Goal: Feedback & Contribution: Submit feedback/report problem

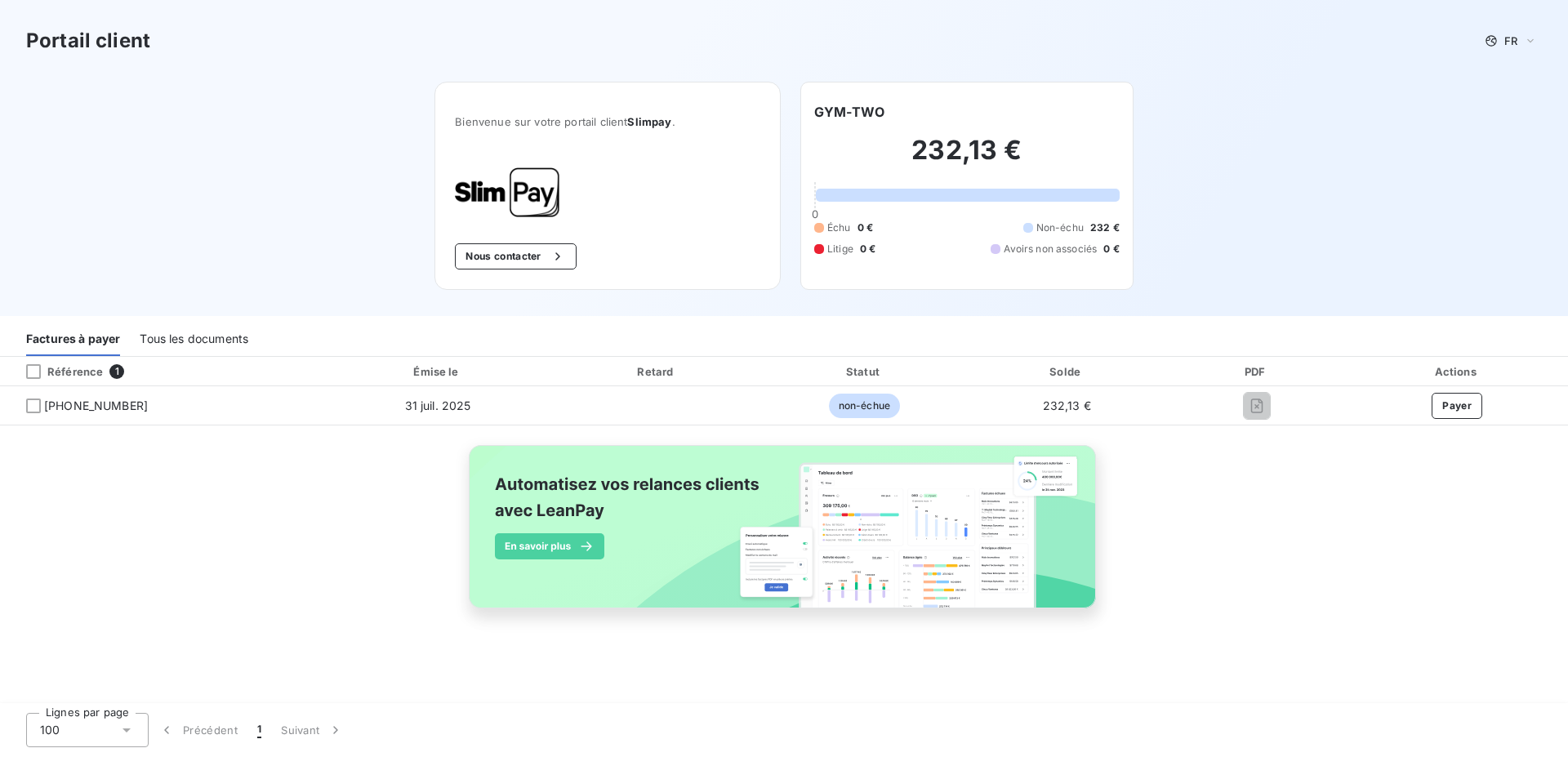
click at [190, 337] on div "Tous les documents" at bounding box center [194, 339] width 108 height 35
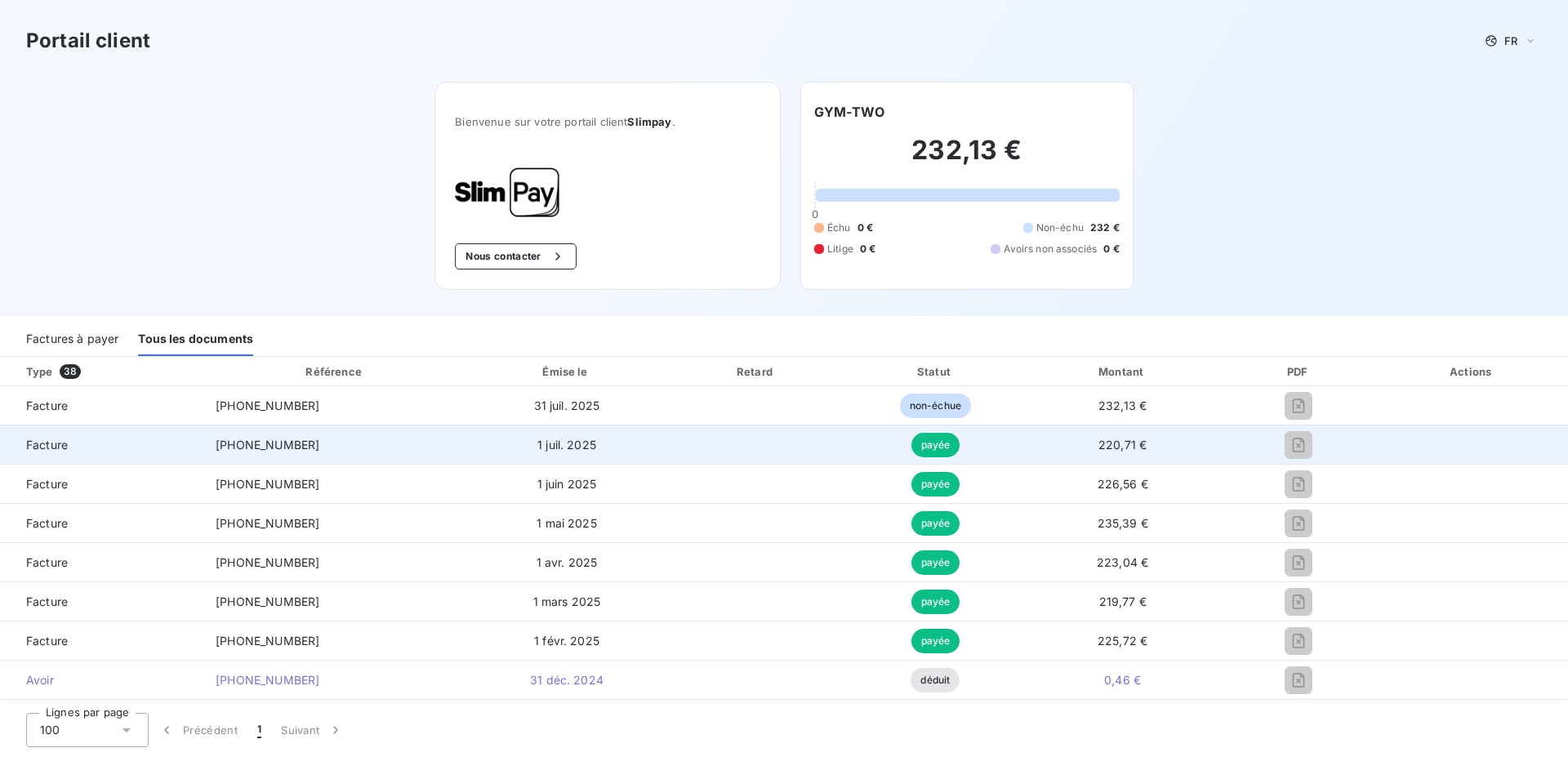
click at [1023, 442] on td "220,71 €" at bounding box center [1122, 444] width 197 height 39
drag, startPoint x: 955, startPoint y: 446, endPoint x: 846, endPoint y: 446, distance: 109.0
click at [944, 448] on td "payée" at bounding box center [935, 444] width 177 height 39
click at [727, 442] on td at bounding box center [756, 444] width 181 height 39
drag, startPoint x: 707, startPoint y: 443, endPoint x: 583, endPoint y: 439, distance: 124.1
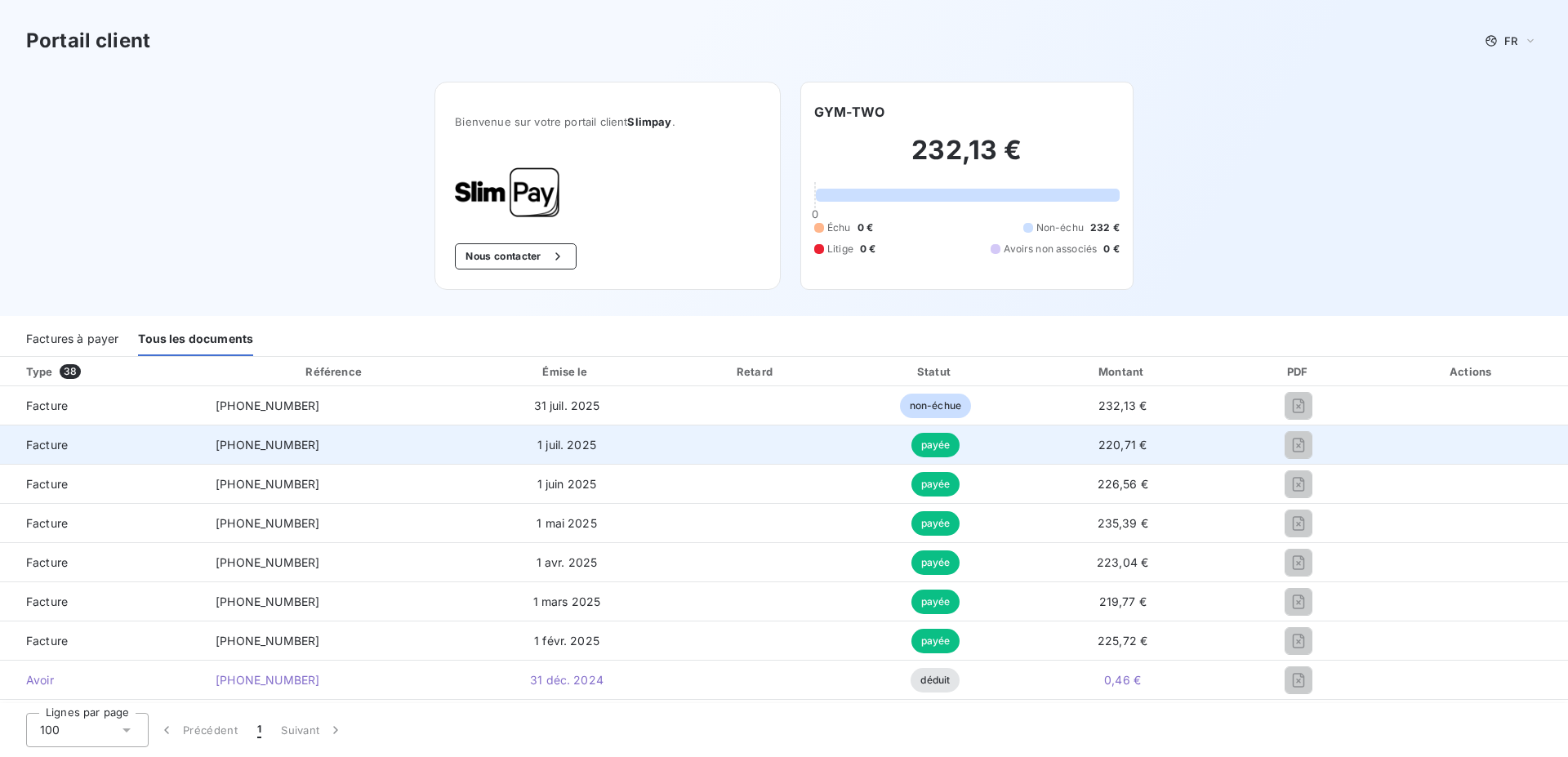
click at [682, 449] on td at bounding box center [756, 444] width 181 height 39
click at [583, 439] on td "1 juil. 2025" at bounding box center [566, 444] width 198 height 39
click at [582, 438] on td "1 juil. 2025" at bounding box center [566, 444] width 198 height 39
click at [579, 436] on td "1 juil. 2025" at bounding box center [566, 444] width 198 height 39
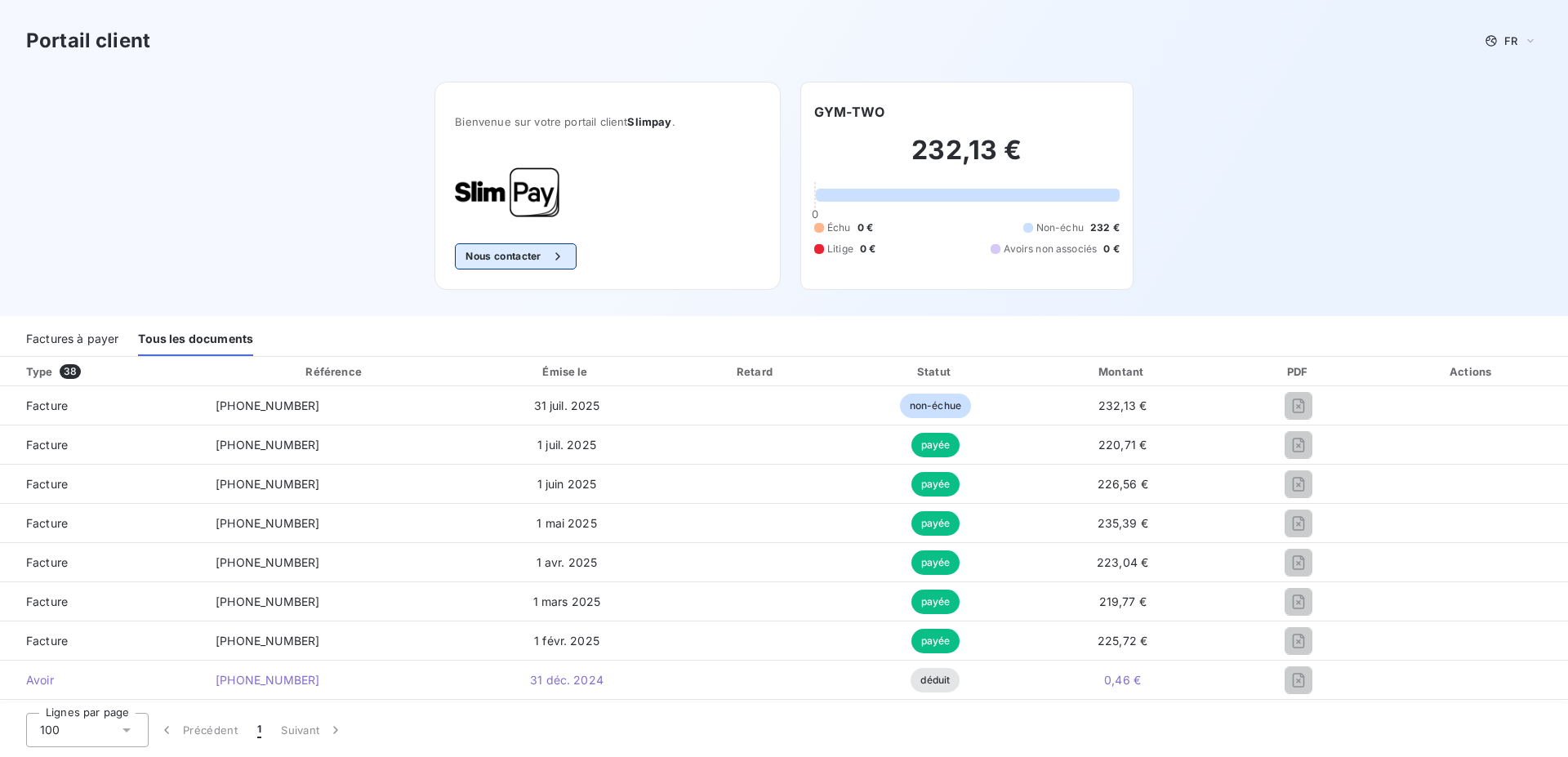
click at [505, 260] on button "Nous contacter" at bounding box center [516, 256] width 121 height 26
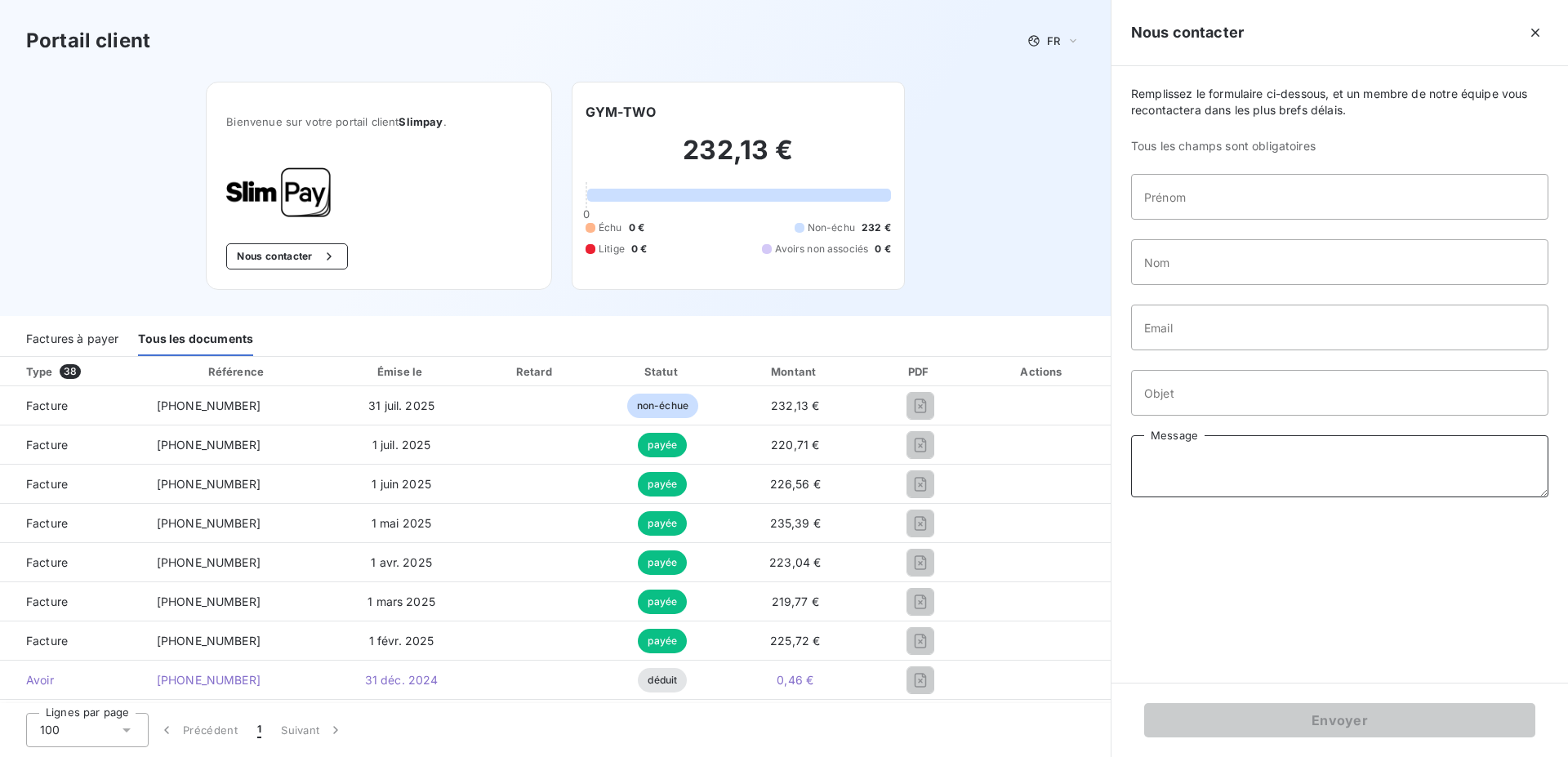
click at [1185, 451] on textarea "Message" at bounding box center [1339, 466] width 417 height 62
click at [1204, 210] on input "Prénom" at bounding box center [1339, 197] width 417 height 46
type input "[PERSON_NAME]"
click at [1249, 260] on input "Nom" at bounding box center [1339, 262] width 417 height 46
type input "SESTITOT"
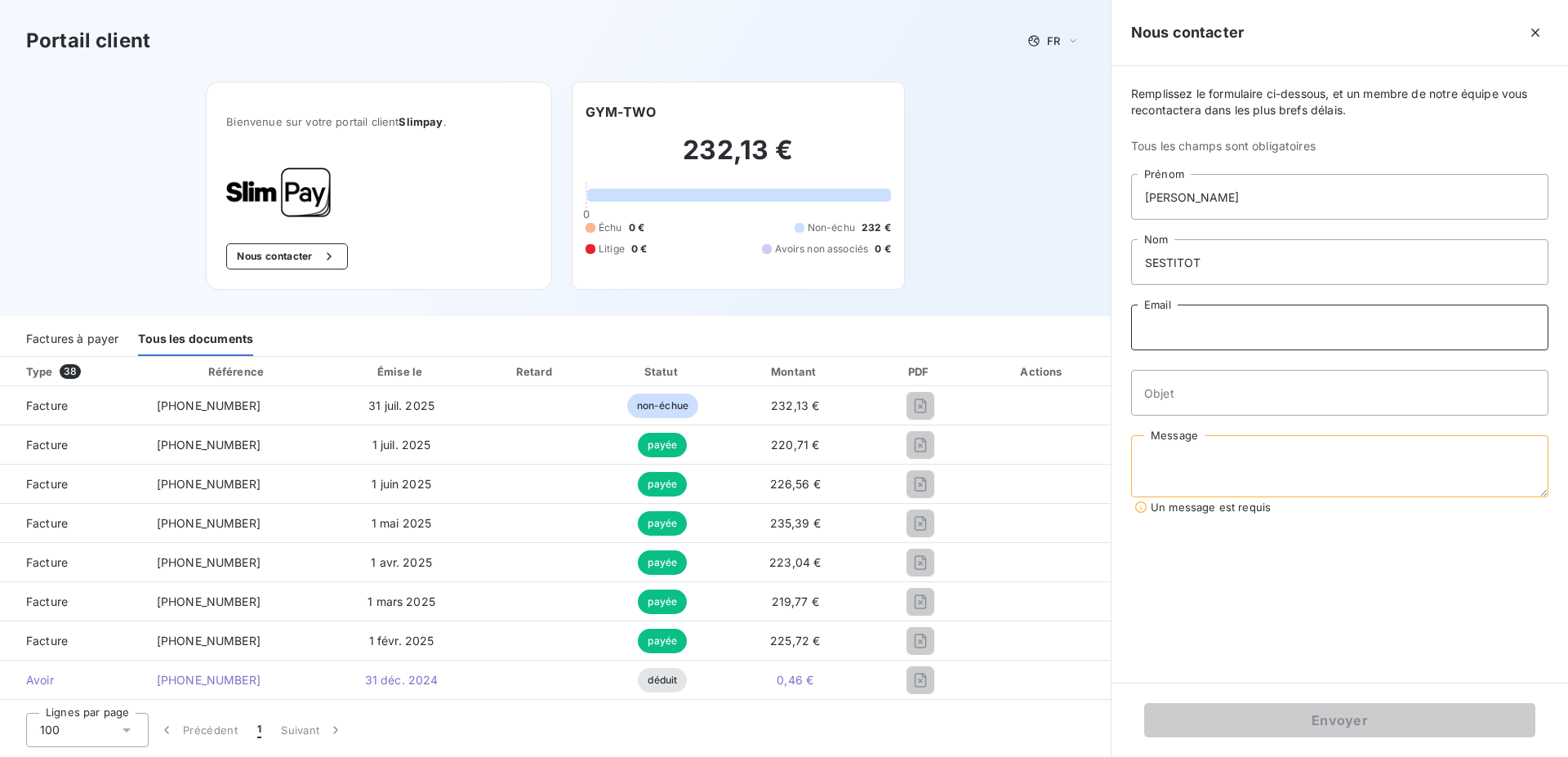
click at [1278, 318] on input "Email" at bounding box center [1339, 327] width 417 height 46
type input "[EMAIL_ADDRESS][DOMAIN_NAME]"
drag, startPoint x: 1211, startPoint y: 442, endPoint x: 1209, endPoint y: 428, distance: 14.1
click at [1211, 443] on textarea "Message" at bounding box center [1339, 466] width 417 height 62
click at [1207, 396] on input "Objet" at bounding box center [1339, 392] width 417 height 46
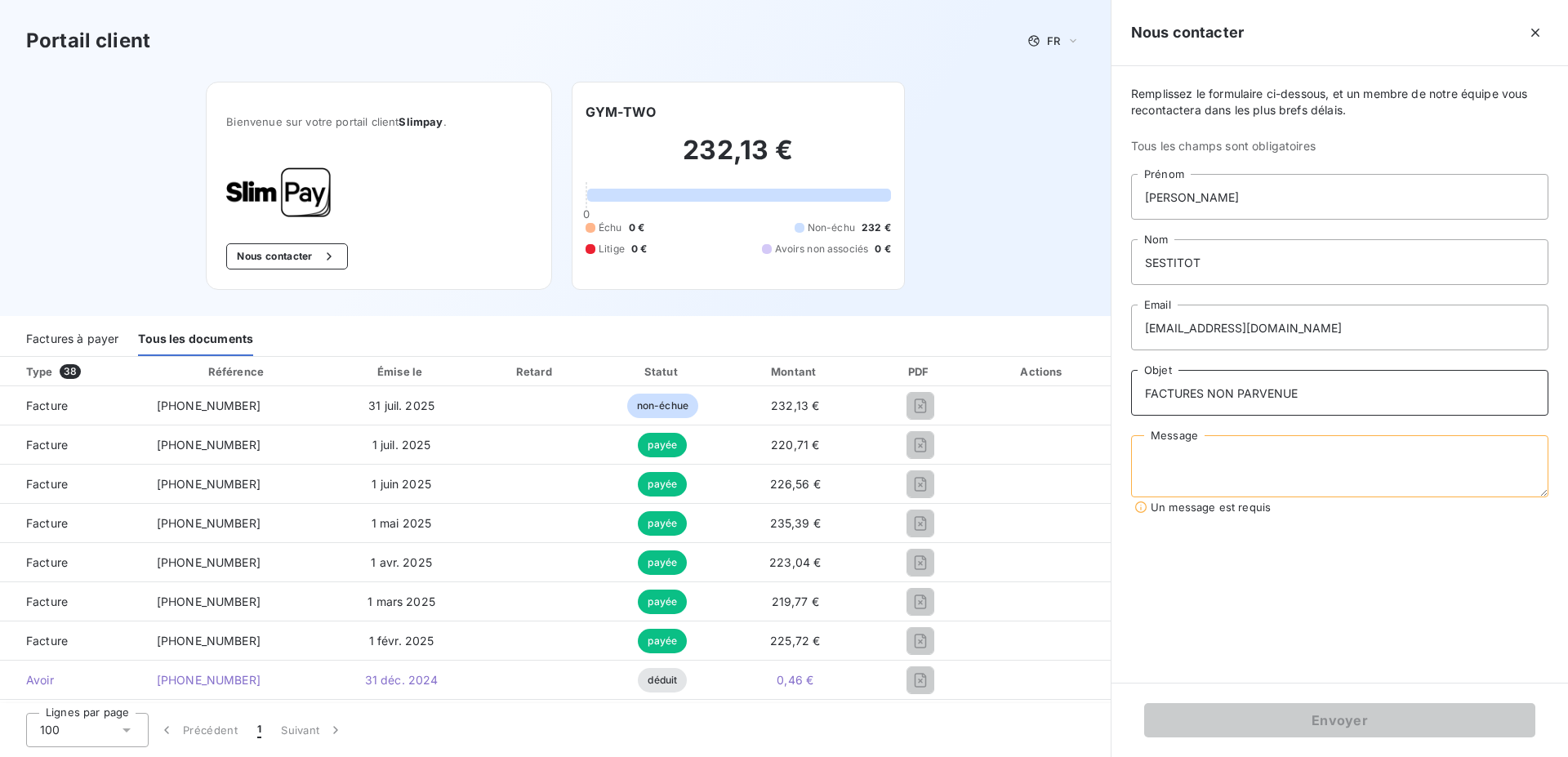
type input "FACTURES NON PARVENUE"
click at [1333, 382] on input "FACTURES NON PARVENUE" at bounding box center [1339, 392] width 417 height 46
click at [1326, 383] on input "FACTURES NON PARVENUE" at bounding box center [1339, 392] width 417 height 46
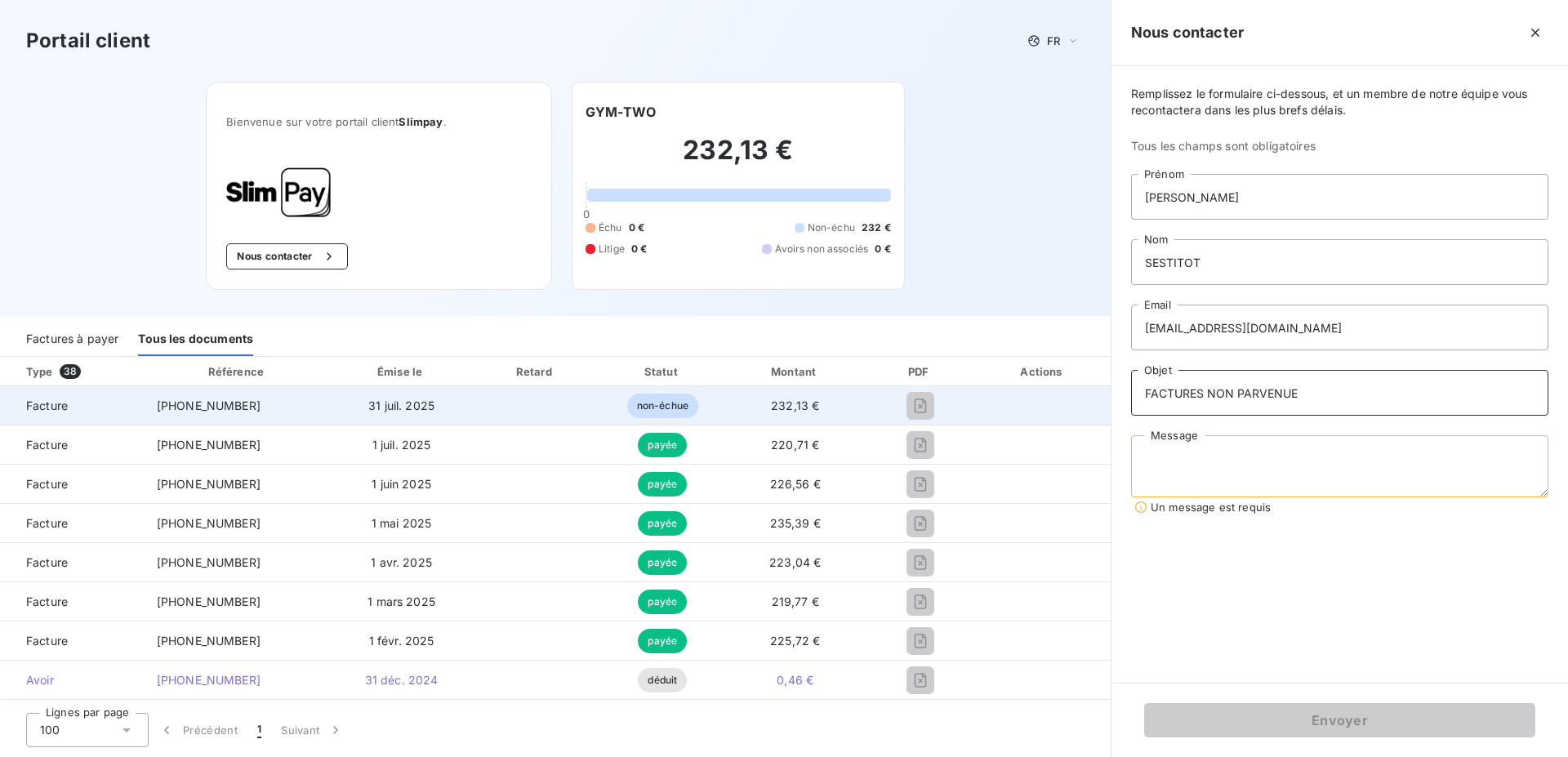
drag, startPoint x: 1353, startPoint y: 396, endPoint x: 1079, endPoint y: 397, distance: 274.0
click at [1131, 398] on input "FACTURES NON PARVENUE" at bounding box center [1339, 392] width 417 height 46
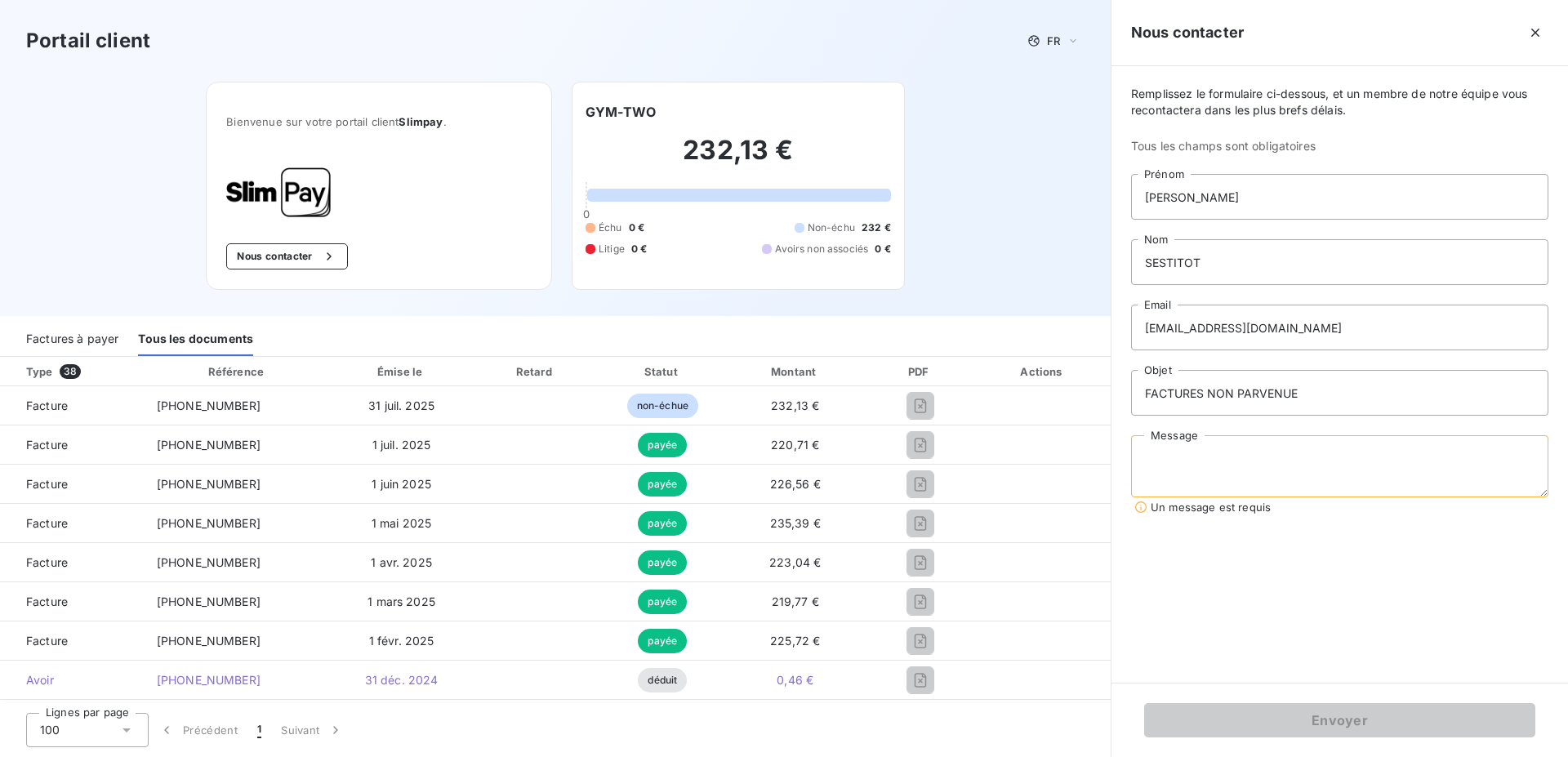
click at [1348, 456] on textarea "Message" at bounding box center [1339, 466] width 417 height 62
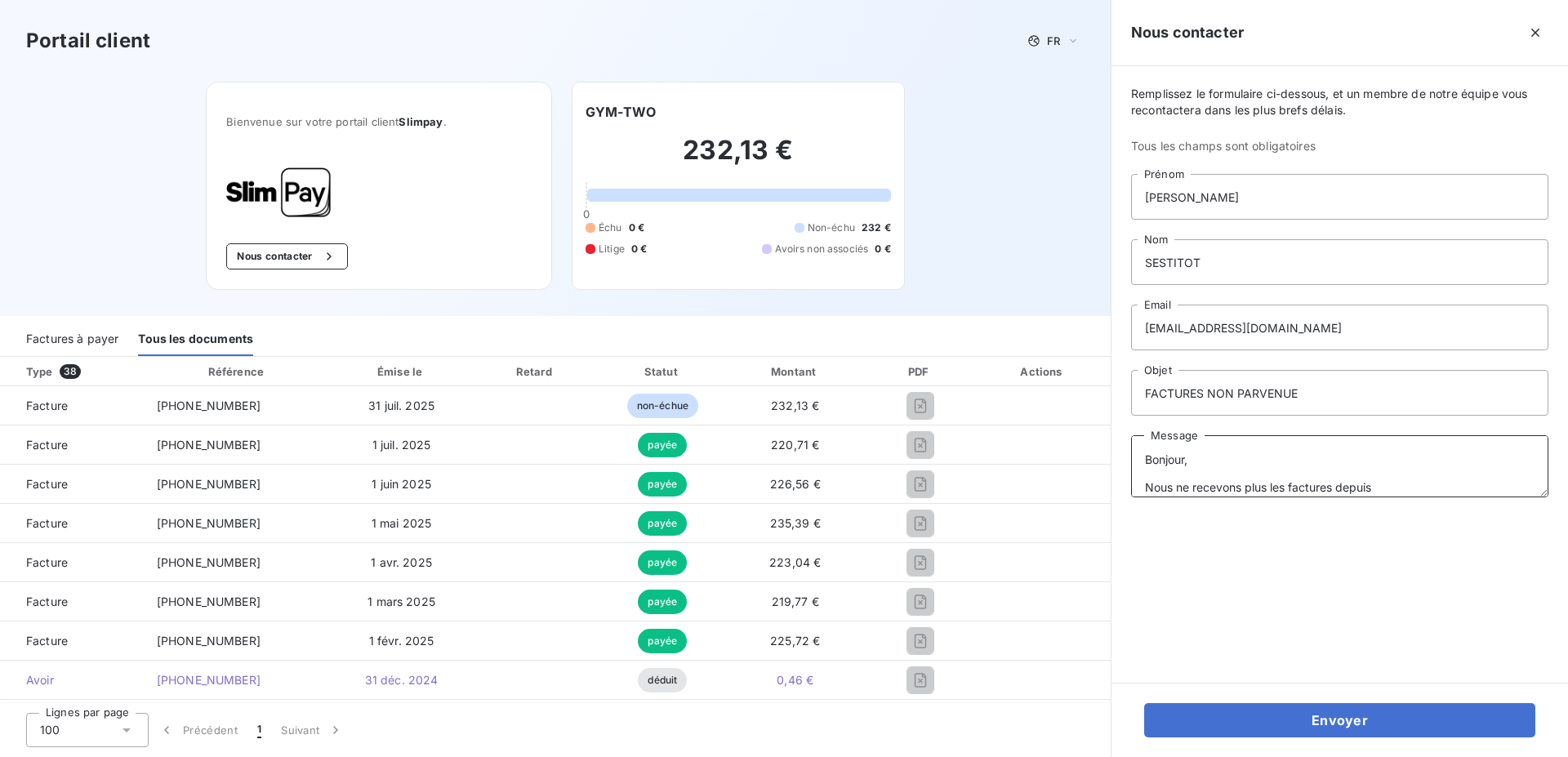
click at [1408, 488] on textarea "Bonjour, Nous ne recevons plus les factures depuis" at bounding box center [1339, 466] width 417 height 62
drag, startPoint x: 1234, startPoint y: 487, endPoint x: 1118, endPoint y: 438, distance: 125.9
click at [1131, 438] on textarea "Bonjour, Nous ne recevons plus les factures depuis [DATE]. Merci de bien vouloi…" at bounding box center [1339, 466] width 417 height 62
type textarea "Bonjour, Nous ne recevons plus les factures depuis [DATE]. Merci de bien vouloi…"
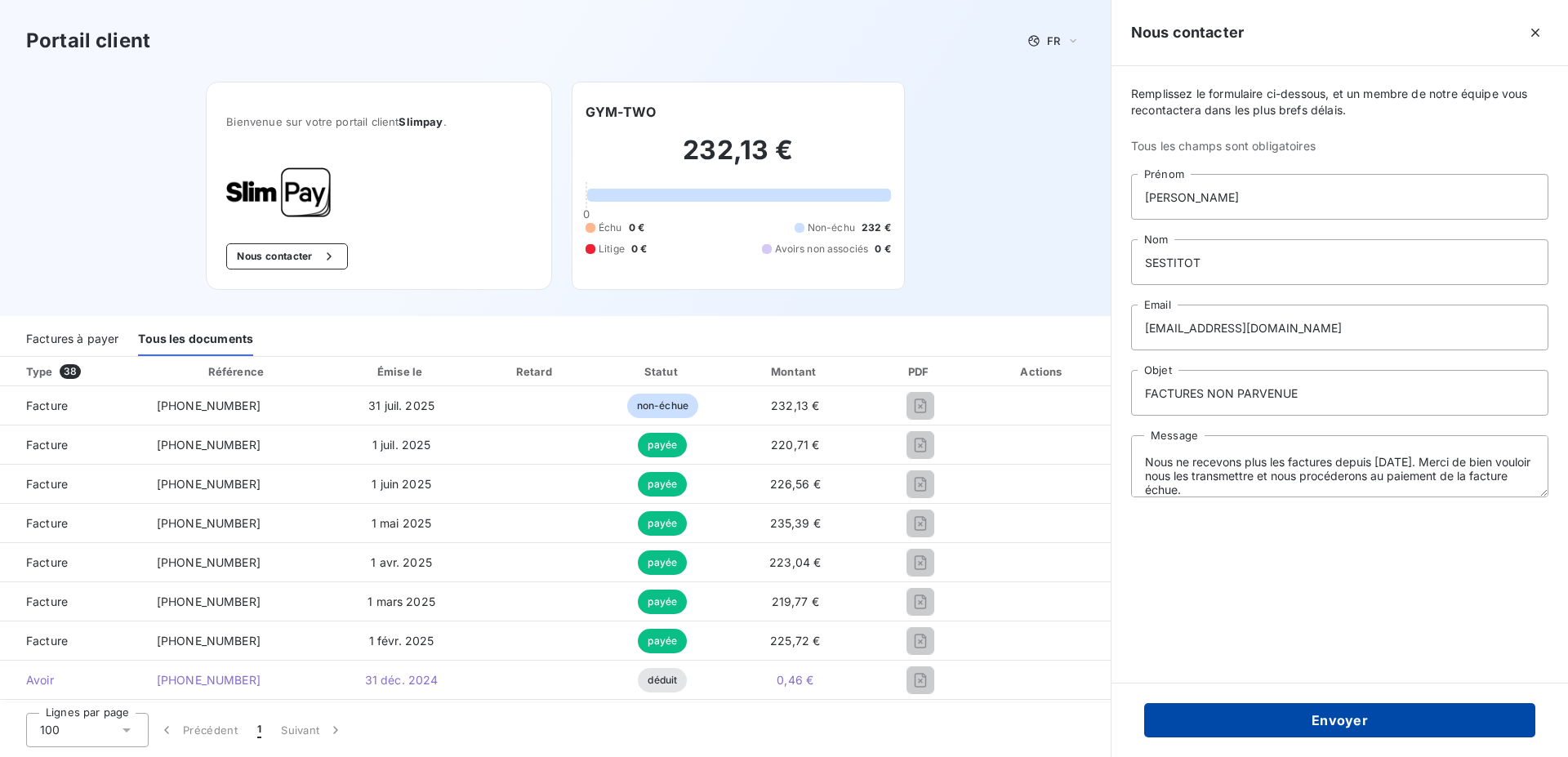
click at [1326, 725] on button "Envoyer" at bounding box center [1339, 719] width 392 height 35
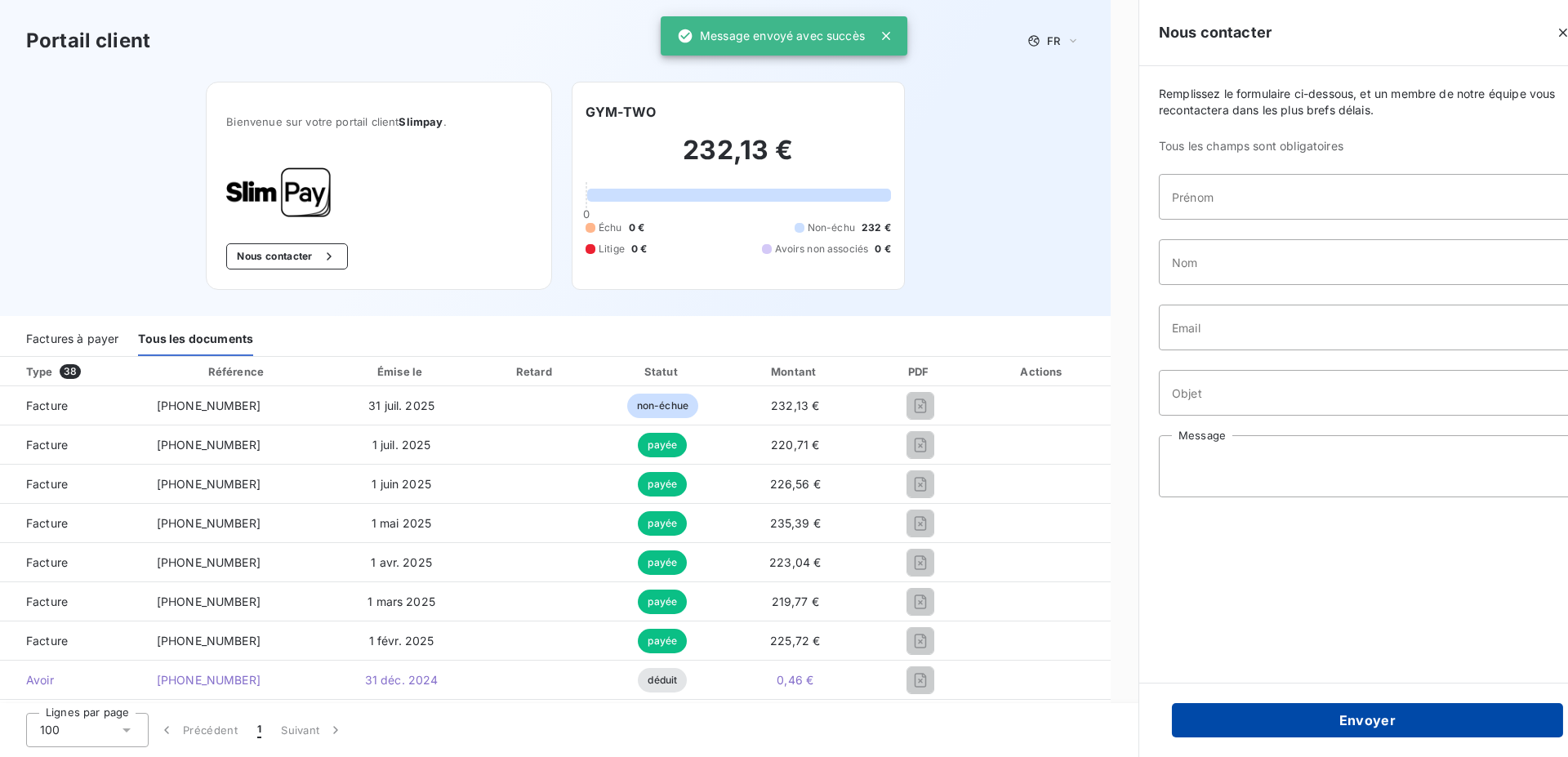
scroll to position [0, 0]
